Goal: Navigation & Orientation: Find specific page/section

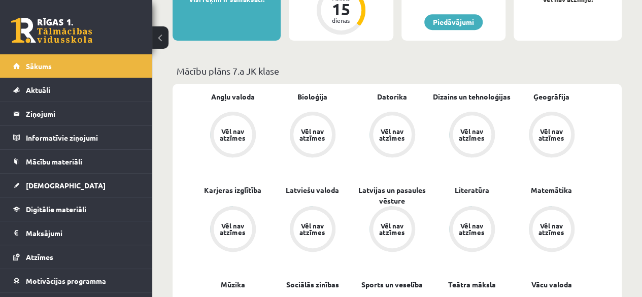
scroll to position [41, 0]
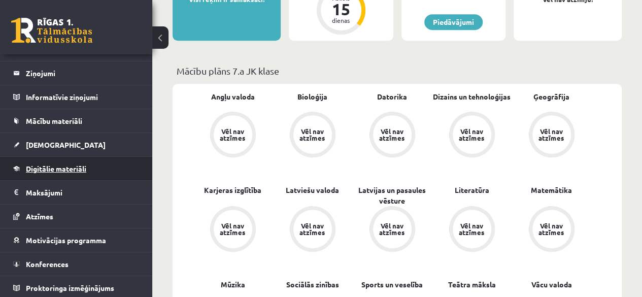
click at [48, 162] on link "Digitālie materiāli" at bounding box center [76, 168] width 126 height 23
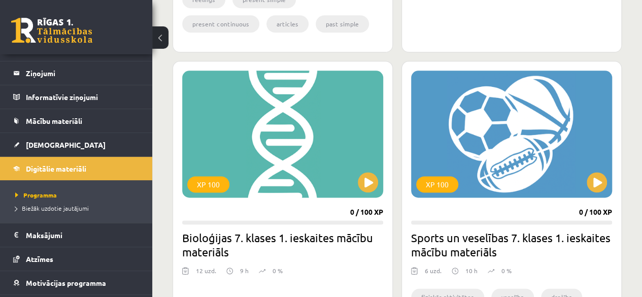
scroll to position [558, 0]
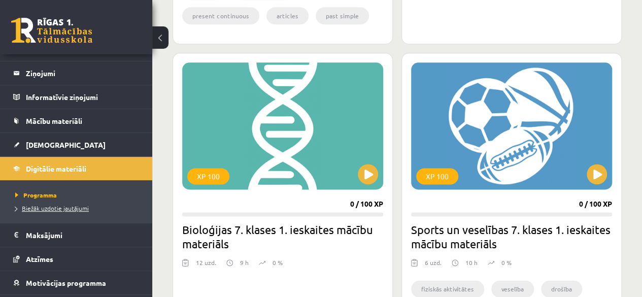
click at [48, 205] on span "Biežāk uzdotie jautājumi" at bounding box center [52, 208] width 74 height 8
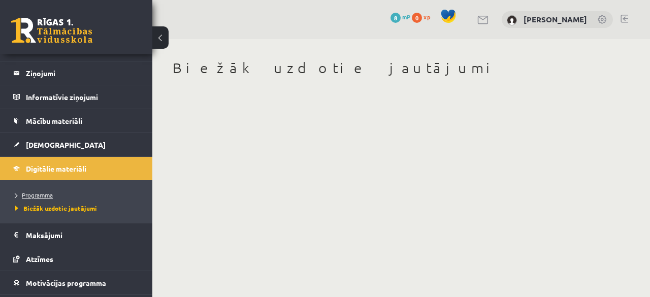
click at [52, 191] on span "Programma" at bounding box center [34, 195] width 38 height 8
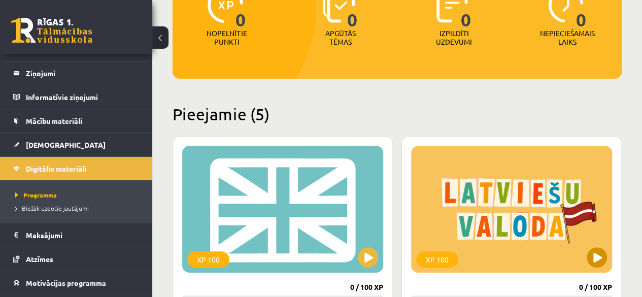
scroll to position [152, 0]
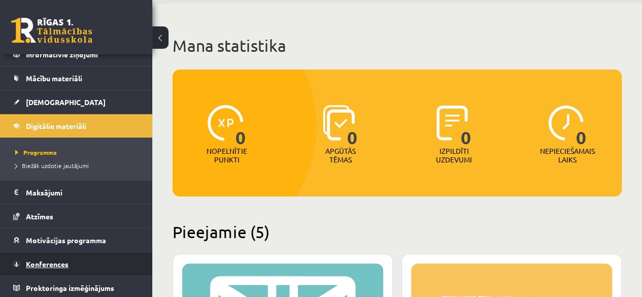
scroll to position [51, 0]
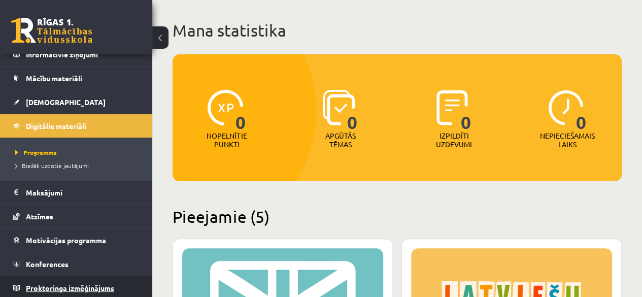
click at [84, 290] on link "Proktoringa izmēģinājums" at bounding box center [76, 287] width 126 height 23
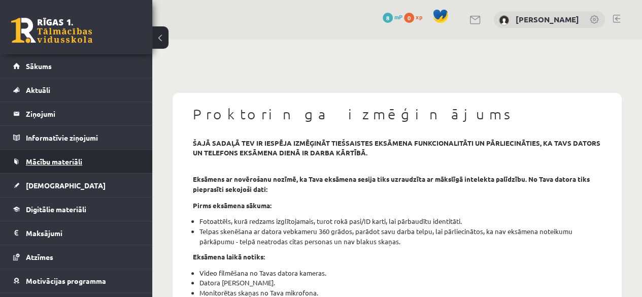
click at [72, 162] on span "Mācību materiāli" at bounding box center [54, 161] width 56 height 9
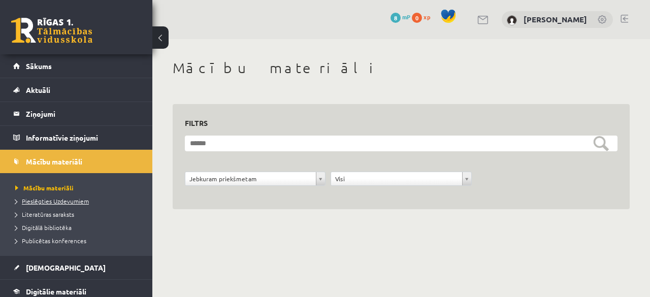
click at [50, 198] on span "Pieslēgties Uzdevumiem" at bounding box center [52, 201] width 74 height 8
click at [78, 237] on span "Publicētas konferences" at bounding box center [50, 241] width 71 height 8
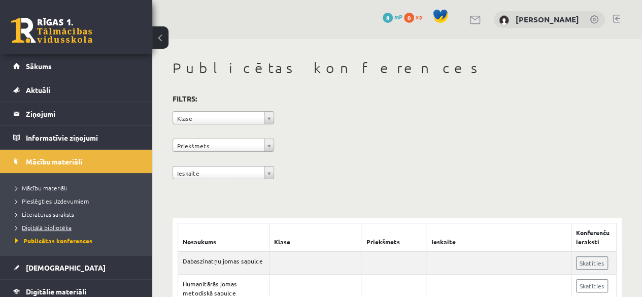
click at [47, 223] on span "Digitālā bibliotēka" at bounding box center [43, 227] width 56 height 8
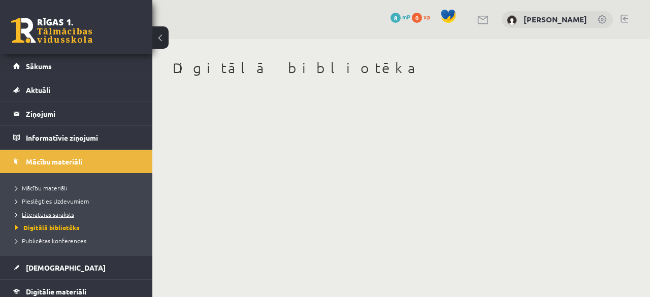
click at [53, 210] on link "Literatūras saraksts" at bounding box center [78, 214] width 127 height 9
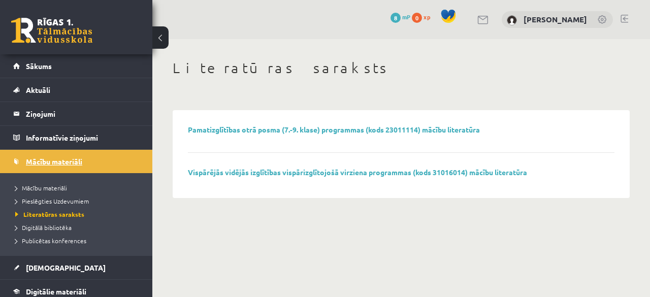
click at [83, 165] on link "Mācību materiāli" at bounding box center [76, 161] width 126 height 23
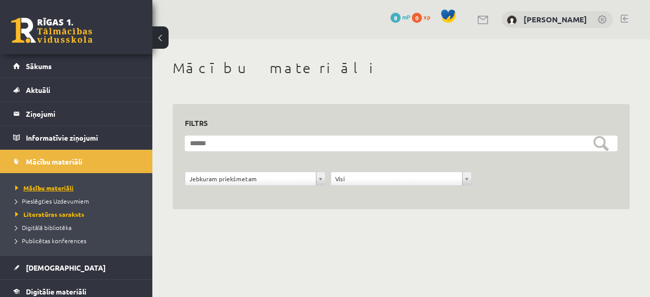
click at [29, 184] on span "Mācību materiāli" at bounding box center [44, 188] width 58 height 8
click at [52, 186] on span "Mācību materiāli" at bounding box center [44, 188] width 58 height 8
click at [125, 187] on link "Mācību materiāli" at bounding box center [78, 187] width 127 height 9
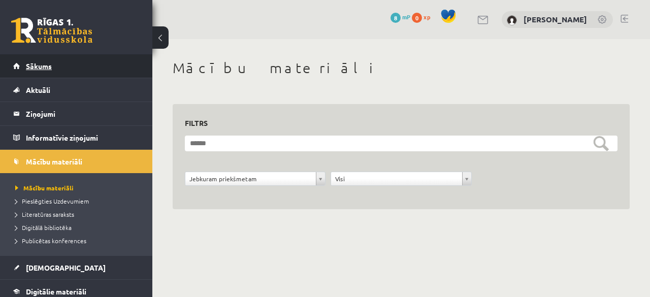
click at [35, 69] on span "Sākums" at bounding box center [39, 65] width 26 height 9
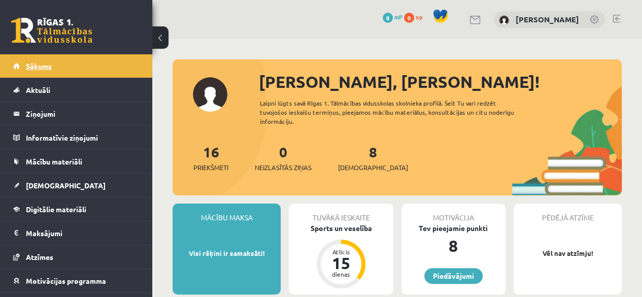
click at [54, 70] on link "Sākums" at bounding box center [76, 65] width 126 height 23
